Goal: Use online tool/utility: Utilize a website feature to perform a specific function

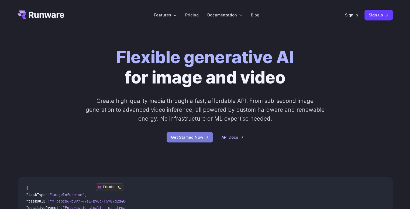
click at [193, 132] on link "Get Started Now" at bounding box center [190, 137] width 46 height 11
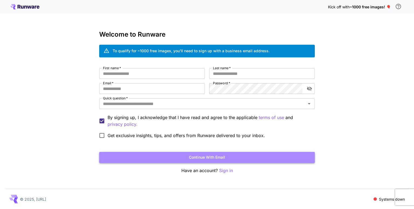
click at [192, 155] on button "Continue with email" at bounding box center [207, 157] width 216 height 11
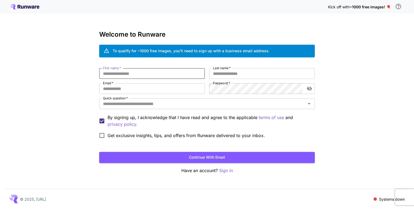
click at [143, 71] on input "First name   *" at bounding box center [152, 73] width 106 height 11
type input "*****"
drag, startPoint x: 219, startPoint y: 68, endPoint x: 219, endPoint y: 72, distance: 4.3
click at [219, 72] on div "Last name   * Last name   *" at bounding box center [262, 73] width 106 height 11
click at [219, 72] on input "Last name   *" at bounding box center [262, 73] width 106 height 11
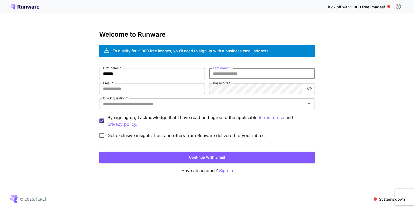
type input "*"
type input "**********"
click at [145, 90] on input "Email   *" at bounding box center [152, 88] width 106 height 11
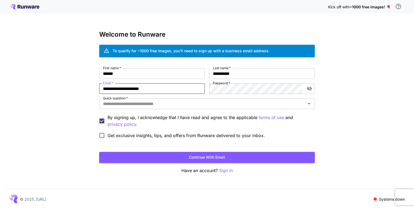
type input "**********"
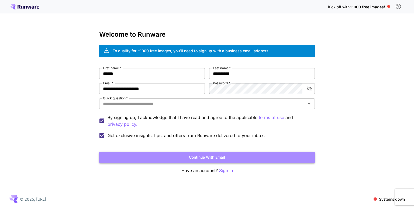
click at [167, 157] on button "Continue with email" at bounding box center [207, 157] width 216 height 11
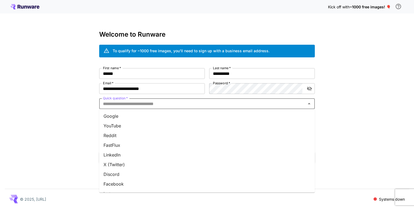
click at [139, 104] on input "Quick question   *" at bounding box center [202, 104] width 203 height 8
click at [108, 125] on li "YouTube" at bounding box center [207, 126] width 216 height 10
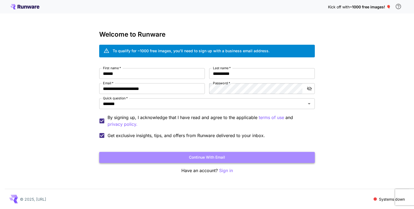
click at [149, 154] on button "Continue with email" at bounding box center [207, 157] width 216 height 11
click at [176, 155] on button "Continue with email" at bounding box center [207, 157] width 216 height 11
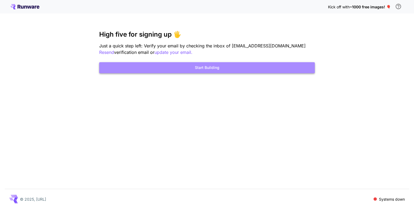
click at [264, 70] on button "Start Building" at bounding box center [207, 67] width 216 height 11
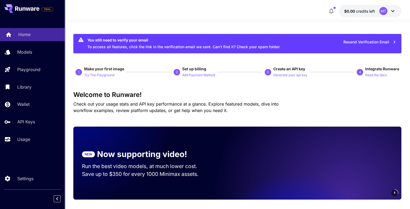
click at [29, 38] on p "Home" at bounding box center [24, 34] width 12 height 6
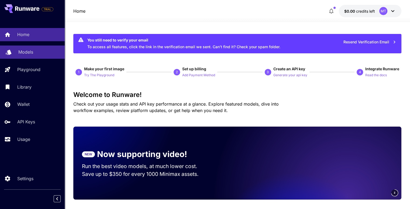
click at [4, 48] on link "Models" at bounding box center [32, 52] width 65 height 13
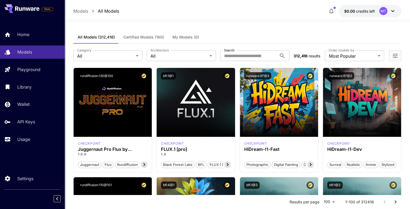
click at [389, 13] on icon at bounding box center [392, 11] width 6 height 6
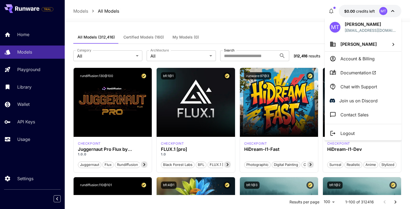
click at [300, 45] on div at bounding box center [207, 104] width 414 height 209
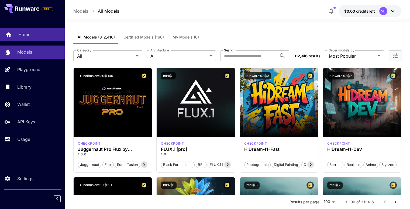
click at [35, 33] on div "Home" at bounding box center [39, 34] width 42 height 6
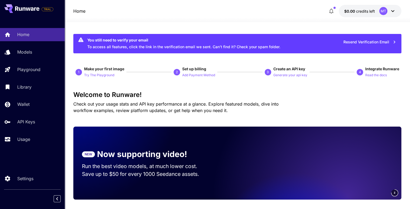
click at [394, 10] on icon at bounding box center [392, 11] width 6 height 6
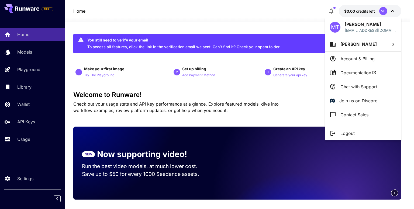
click at [394, 10] on div at bounding box center [207, 104] width 414 height 209
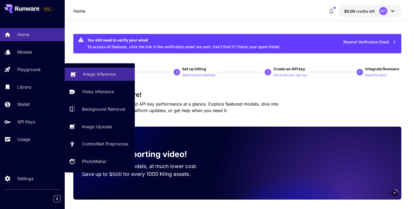
click at [93, 75] on p "Image Inference" at bounding box center [99, 74] width 33 height 6
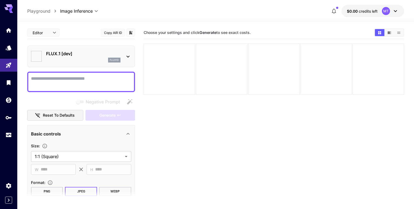
type input "**********"
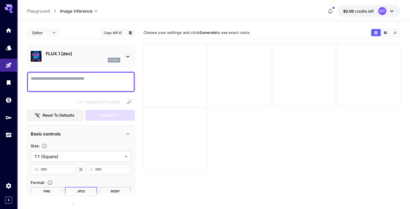
click at [93, 83] on textarea "Negative Prompt" at bounding box center [81, 81] width 100 height 13
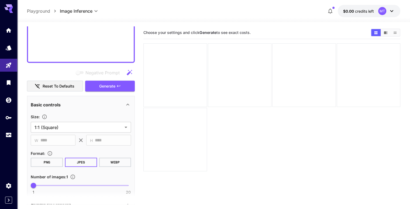
scroll to position [1160, 0]
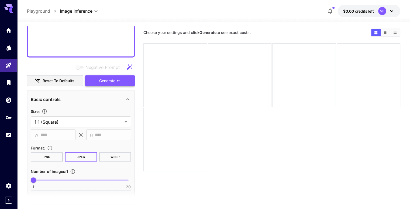
type textarea "**********"
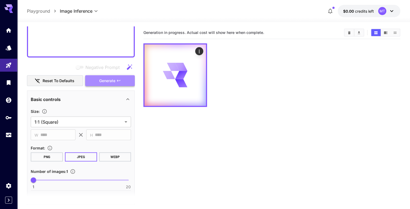
click at [101, 82] on span "Generate" at bounding box center [107, 81] width 16 height 7
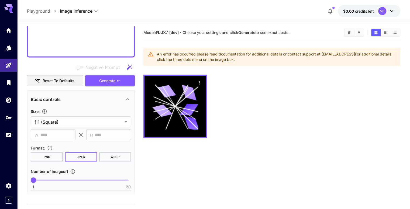
click at [52, 156] on button "PNG" at bounding box center [47, 157] width 32 height 9
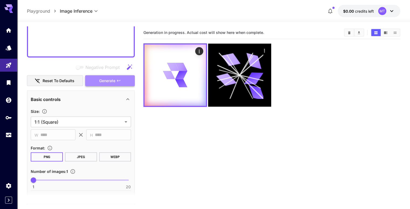
click at [113, 80] on span "Generate" at bounding box center [107, 81] width 16 height 7
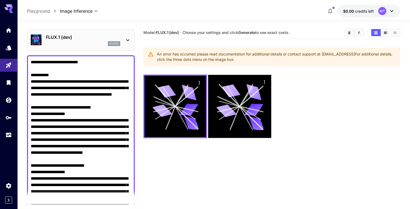
scroll to position [0, 0]
